Goal: Task Accomplishment & Management: Complete application form

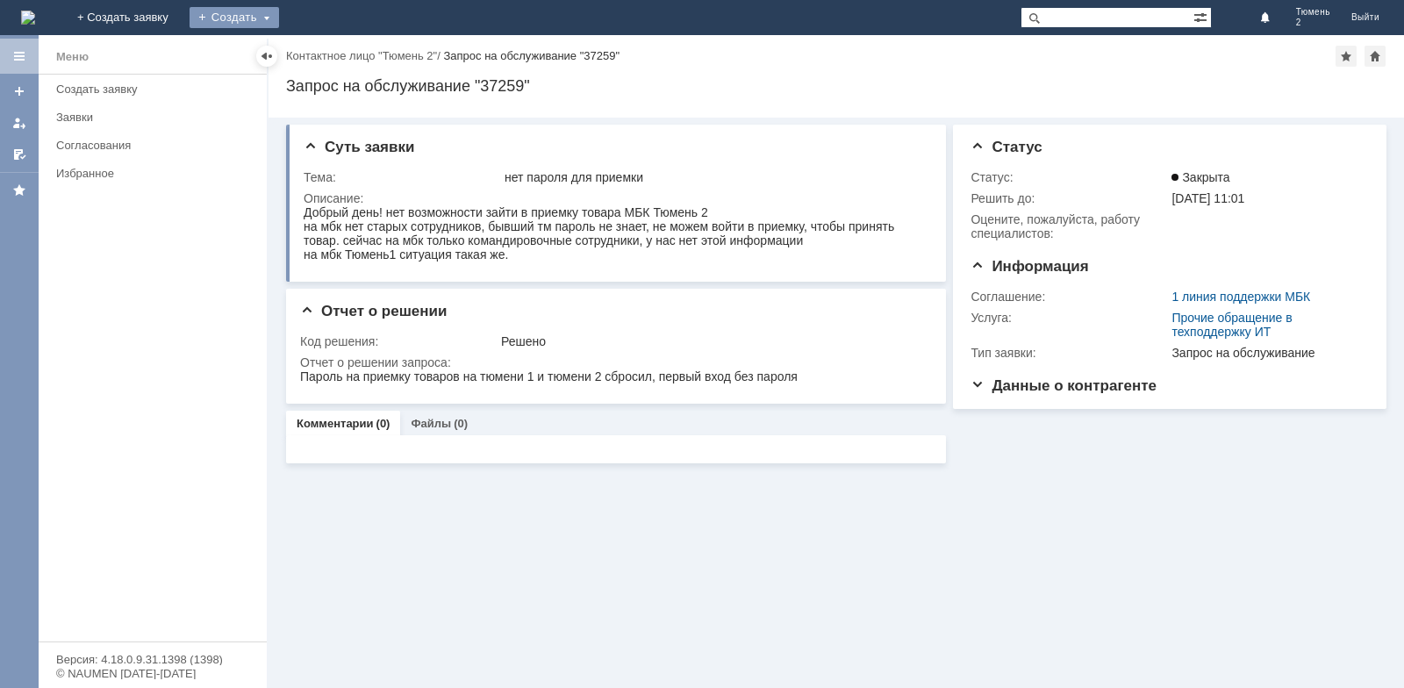
click at [279, 16] on div "Создать" at bounding box center [233, 17] width 89 height 21
click at [326, 57] on link "Заявка" at bounding box center [259, 52] width 133 height 21
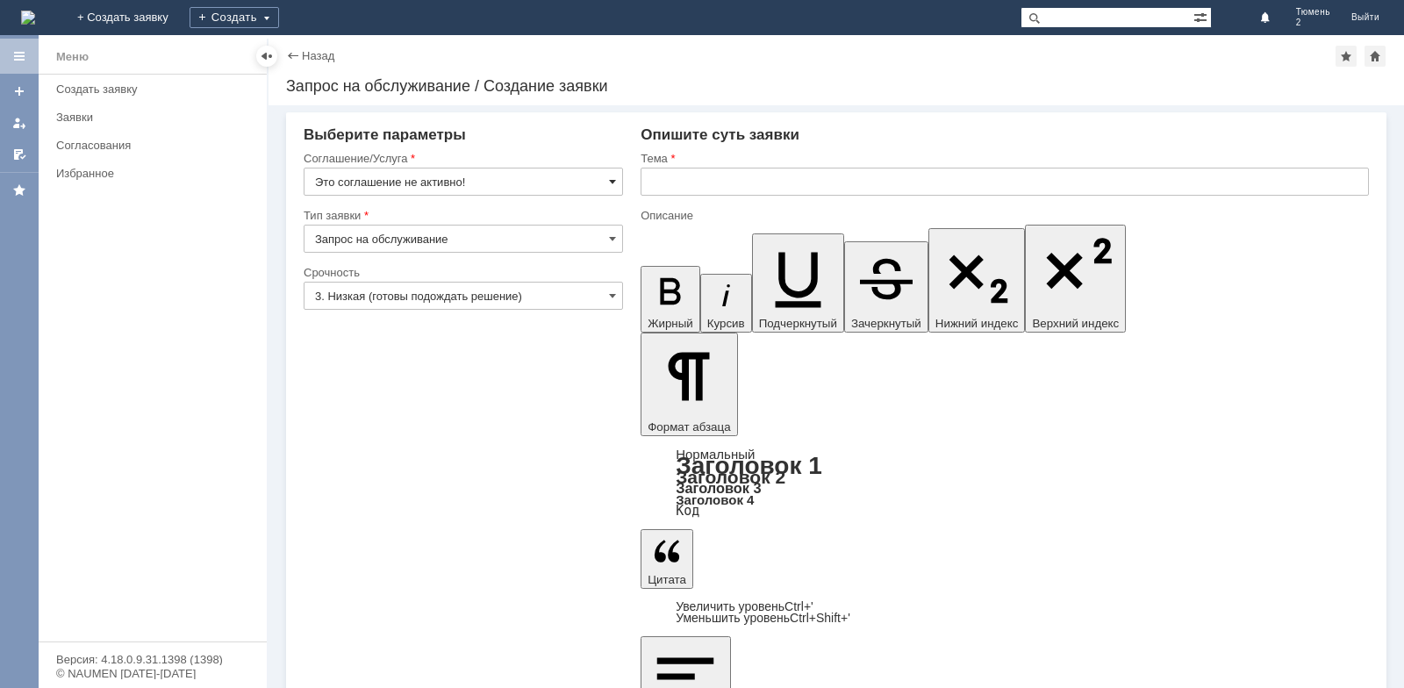
click at [610, 181] on span at bounding box center [612, 182] width 7 height 14
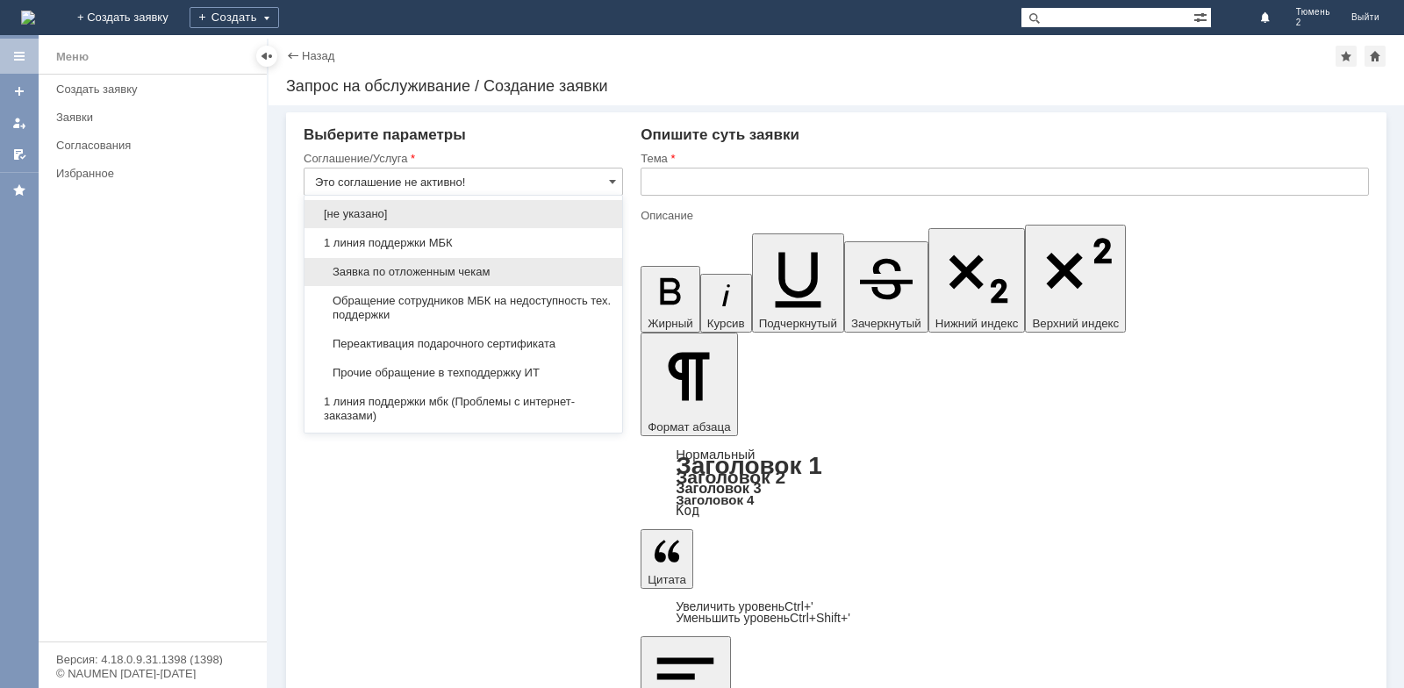
click at [597, 275] on span "Заявка по отложенным чекам" at bounding box center [463, 272] width 297 height 14
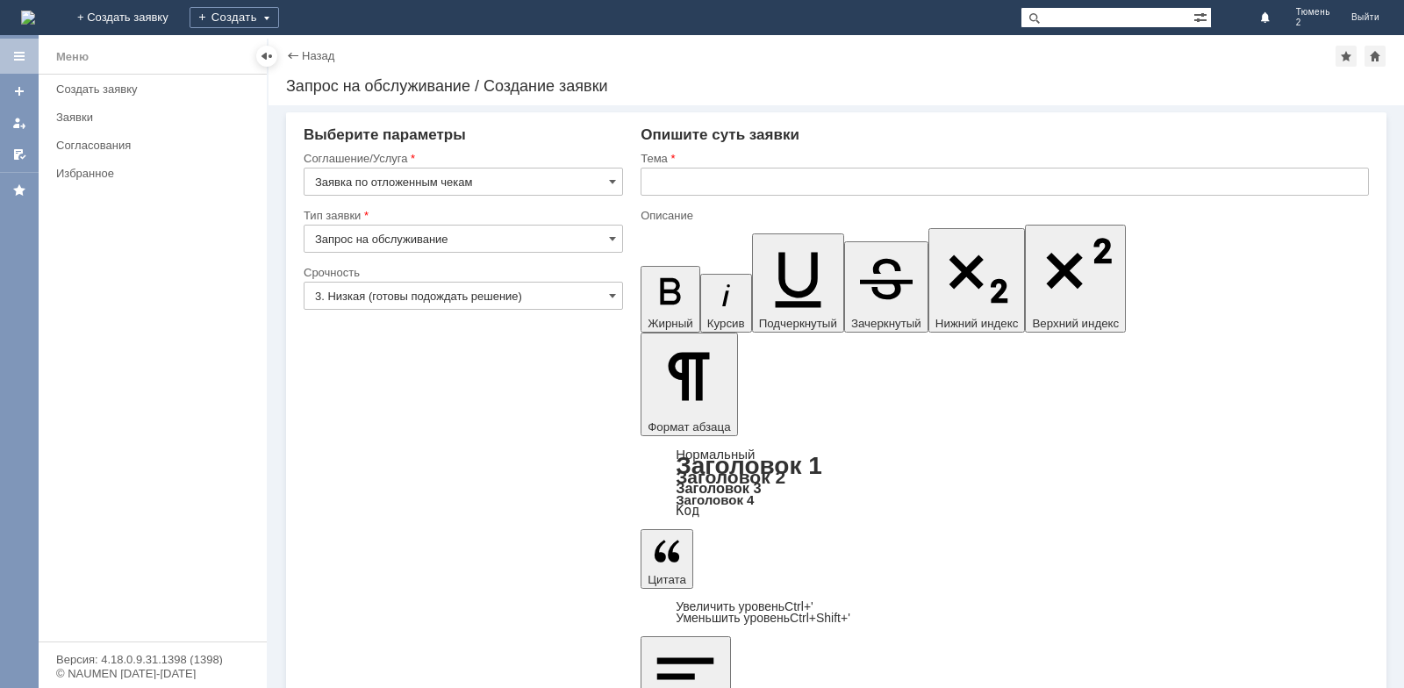
type input "Заявка по отложенным чекам"
click at [715, 186] on input "text" at bounding box center [1004, 182] width 728 height 28
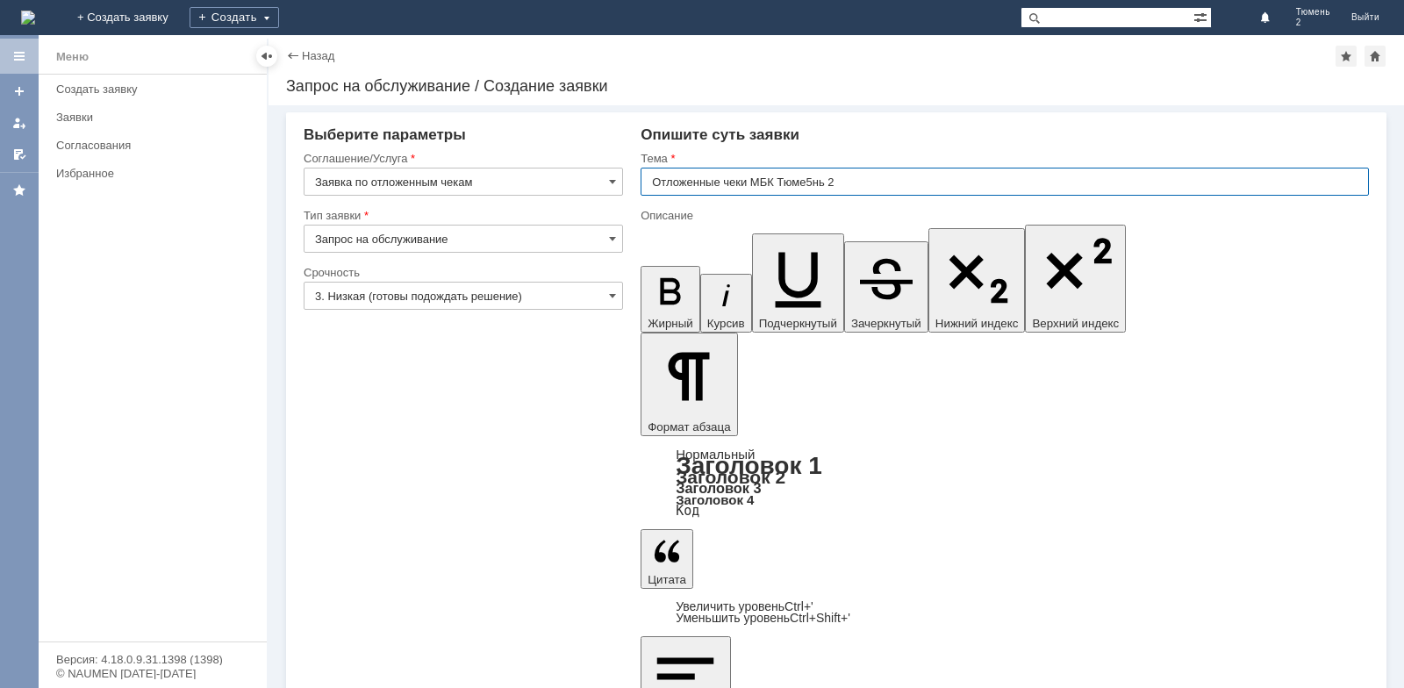
click at [813, 178] on input "Отложенные чеки МБК Тюме5нь 2" at bounding box center [1004, 182] width 728 height 28
click at [863, 175] on input "Отложенные чеки МБК Тюмень 2" at bounding box center [1004, 182] width 728 height 28
type input "Отложенные чеки МБК Тюмень 2"
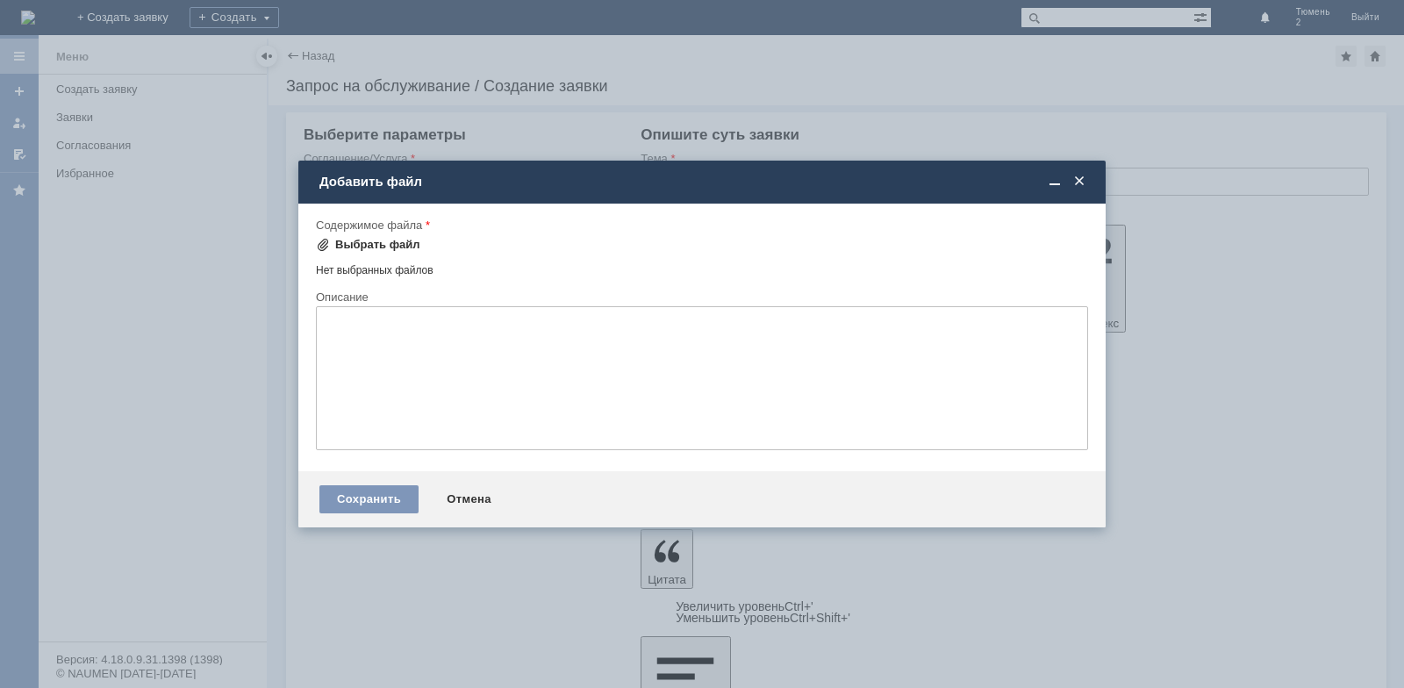
click at [328, 250] on span at bounding box center [323, 245] width 14 height 14
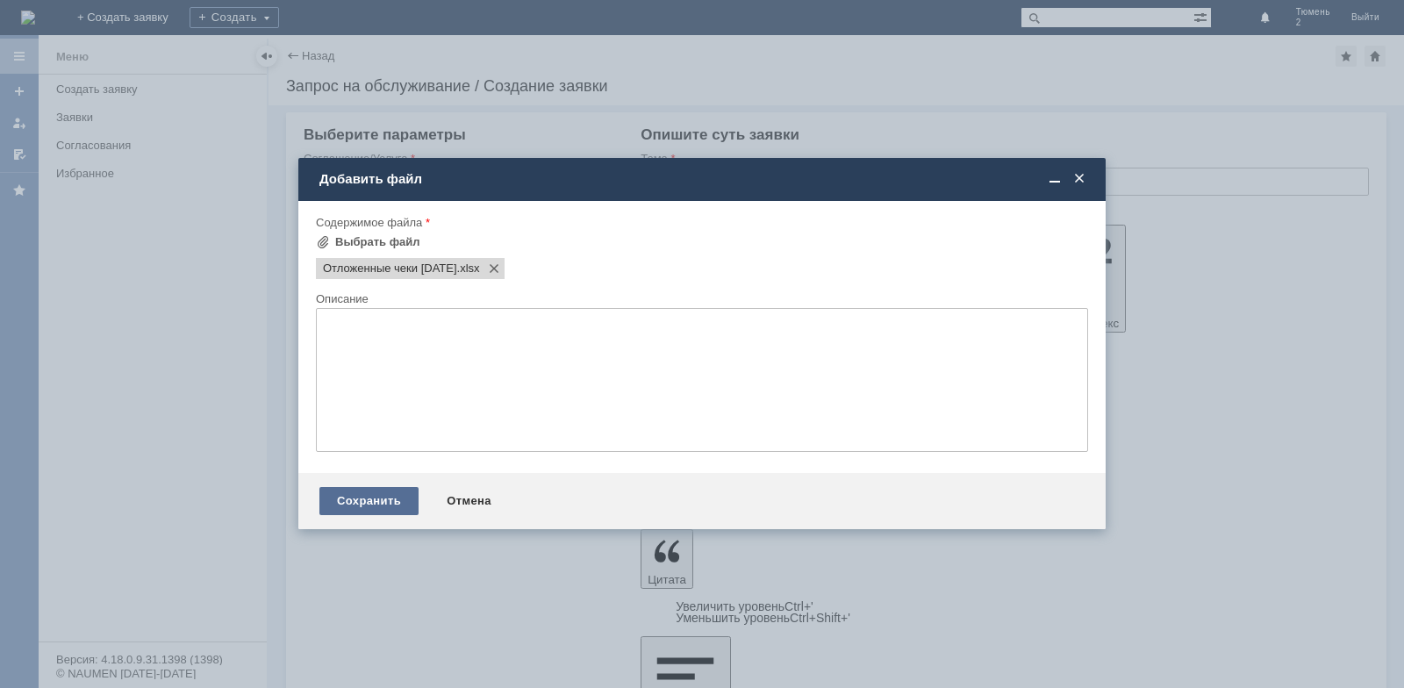
click at [388, 506] on div "Сохранить" at bounding box center [368, 501] width 99 height 28
